Goal: Check status: Check status

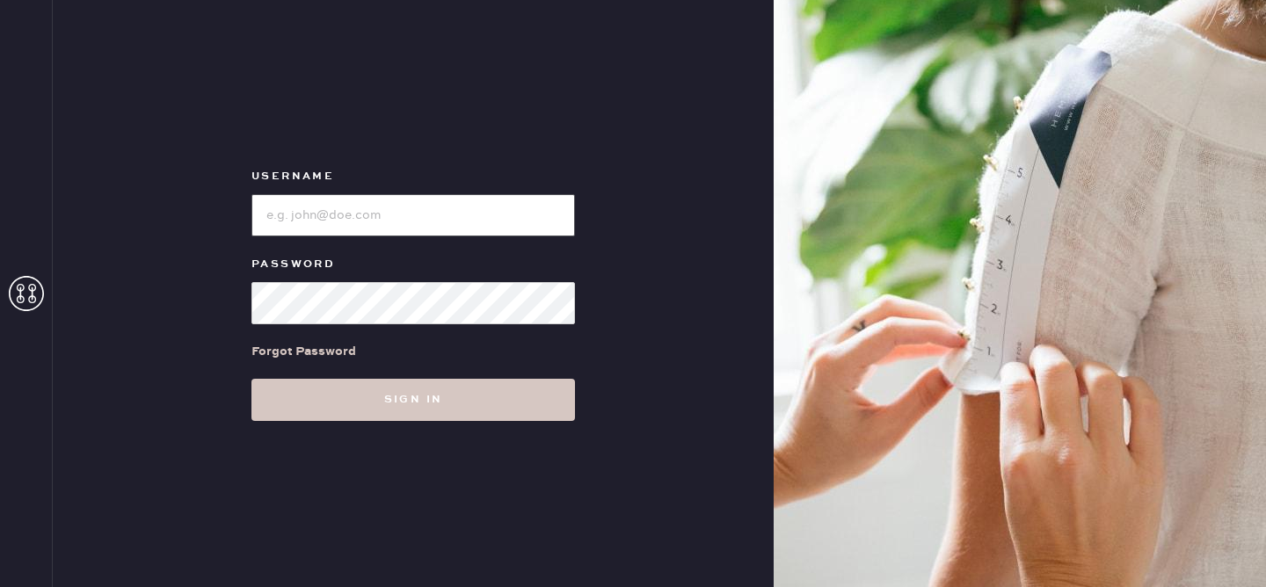
type input "reformationvalencia"
click at [372, 430] on div "Username Password Forgot Password Sign in" at bounding box center [413, 293] width 721 height 587
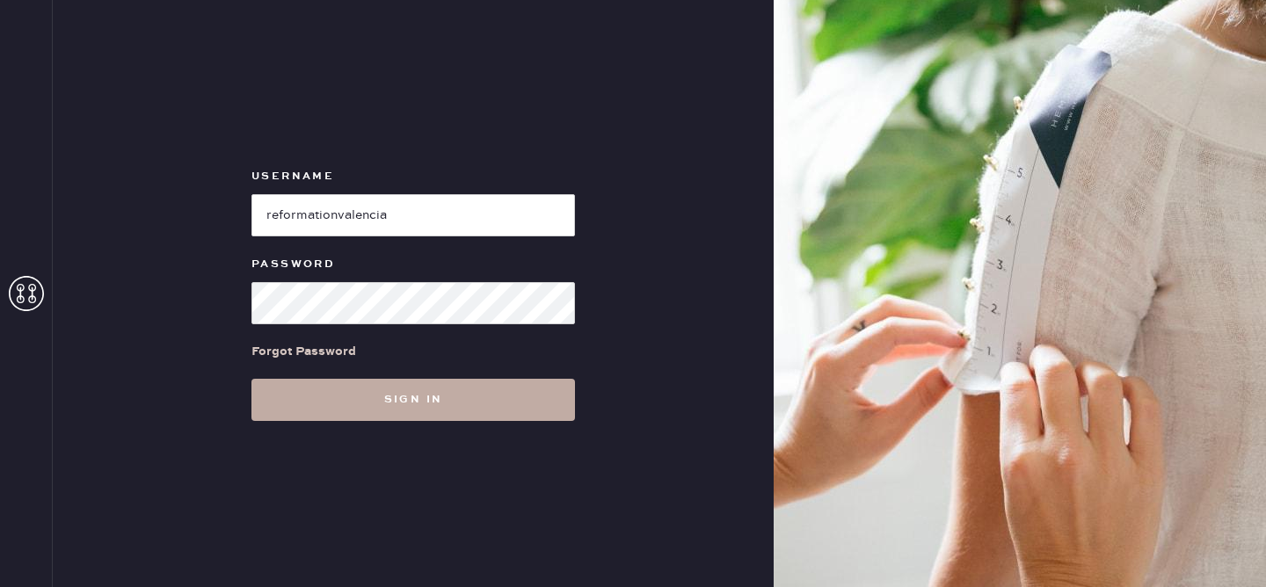
click at [372, 399] on button "Sign in" at bounding box center [412, 400] width 323 height 42
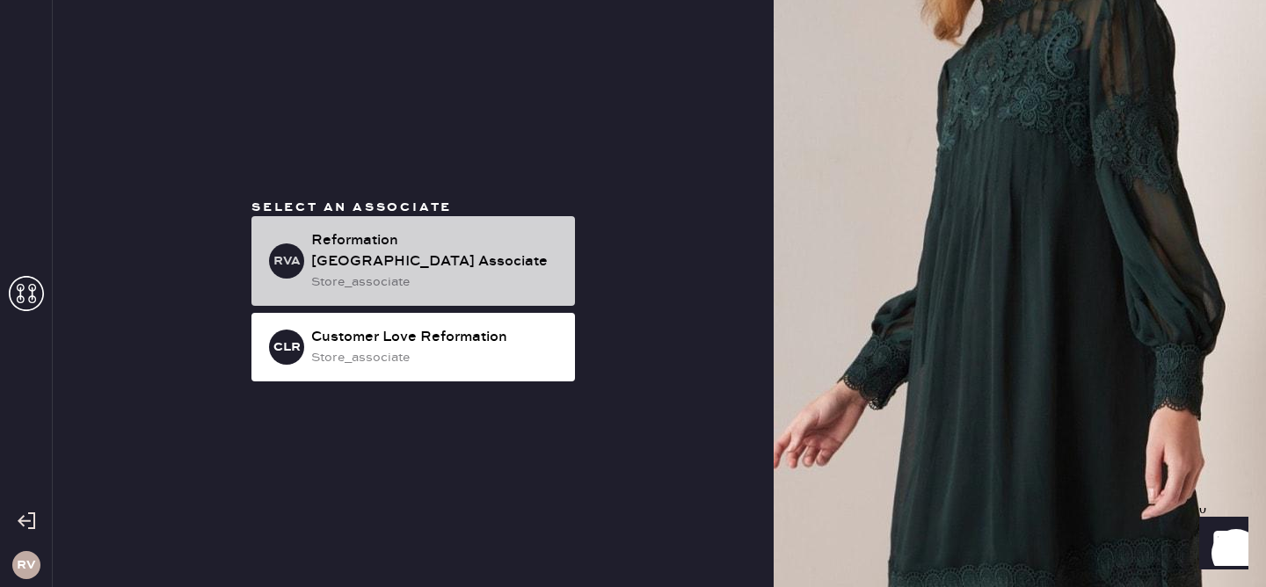
click at [454, 272] on div "store_associate" at bounding box center [436, 281] width 250 height 19
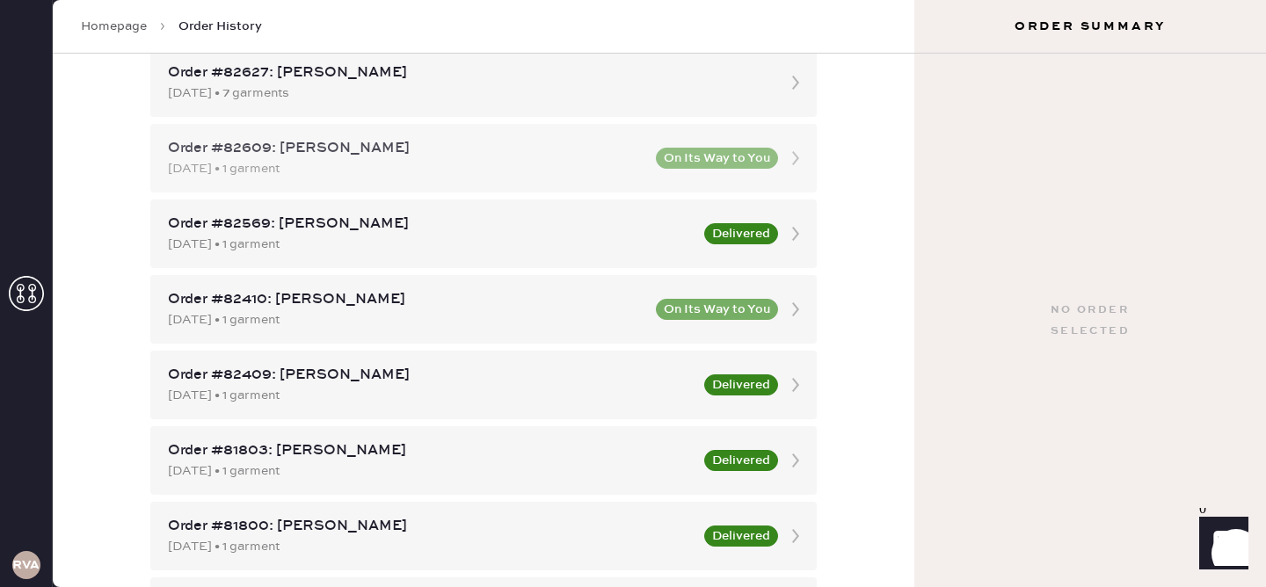
scroll to position [343, 0]
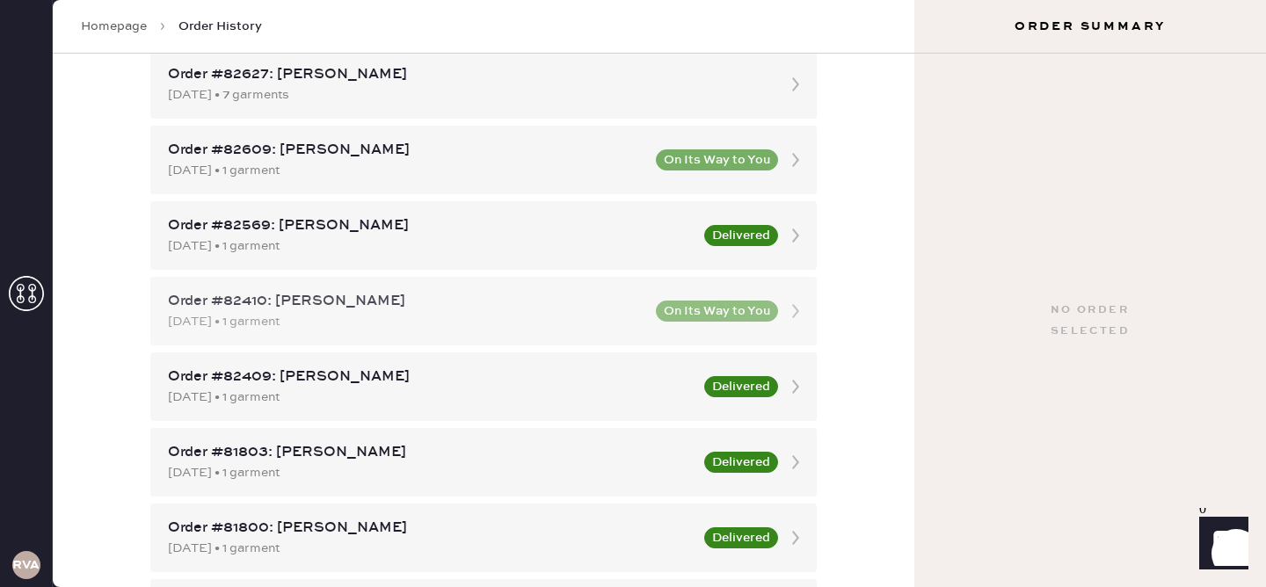
click at [513, 303] on div "Order #82410: [PERSON_NAME]" at bounding box center [406, 301] width 477 height 21
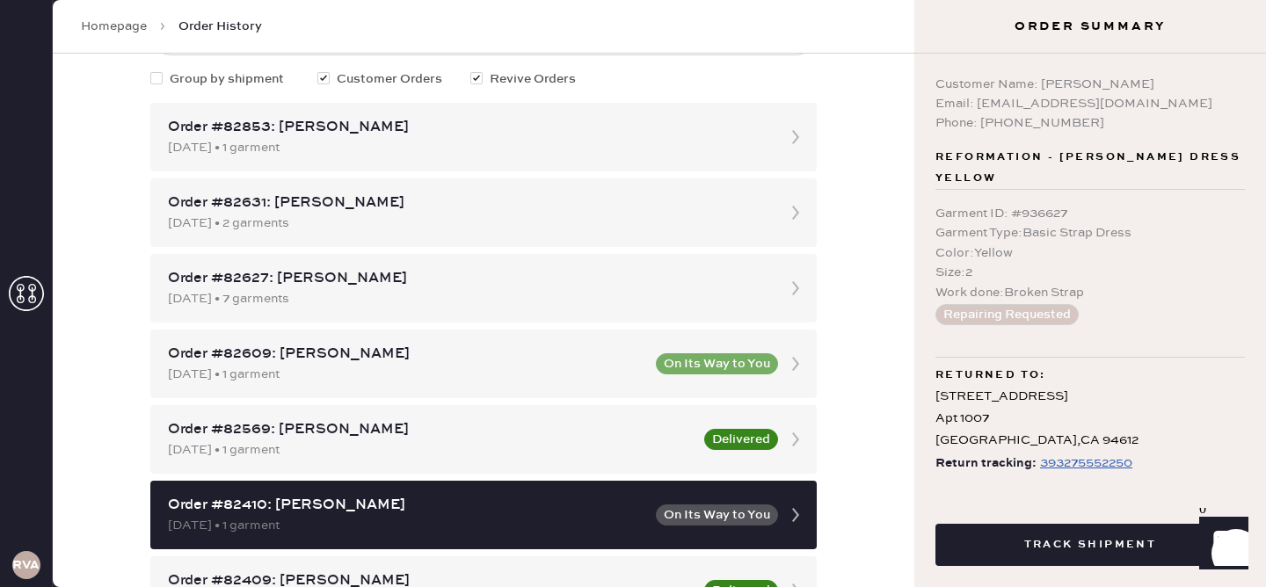
scroll to position [134, 0]
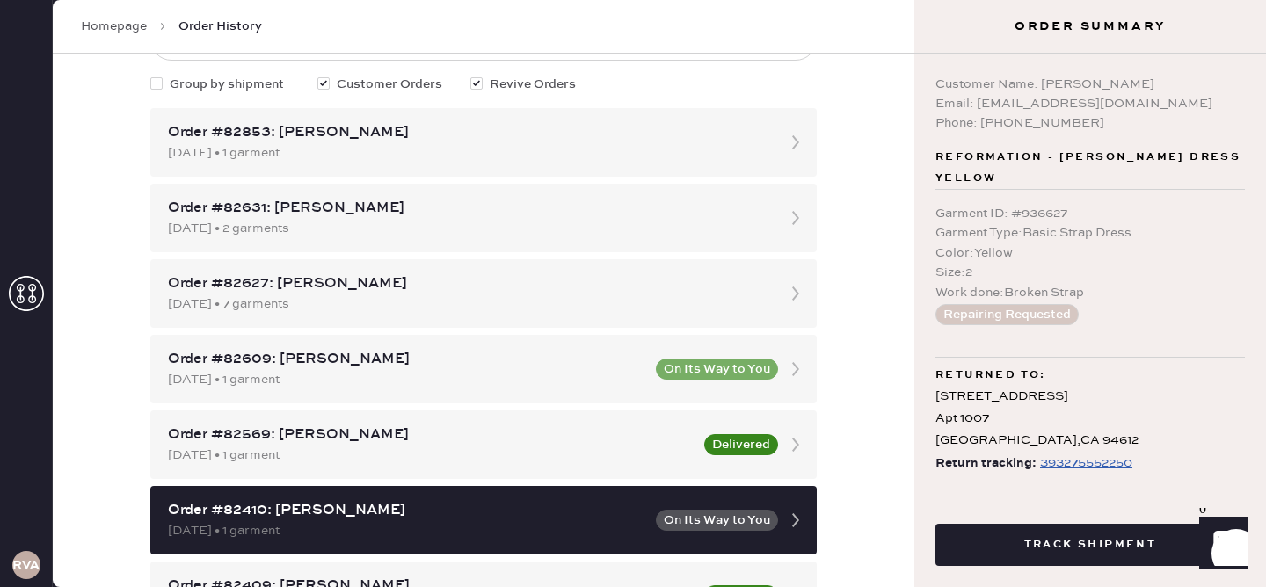
drag, startPoint x: 1031, startPoint y: 443, endPoint x: 1154, endPoint y: 441, distance: 123.1
click at [1154, 453] on div "Return tracking: 393275552250" at bounding box center [1089, 464] width 309 height 22
copy div "393275552250"
click at [1016, 491] on div "Track Shipment" at bounding box center [1090, 538] width 352 height 98
click at [1040, 453] on div "393275552250" at bounding box center [1086, 463] width 92 height 21
